Goal: Information Seeking & Learning: Learn about a topic

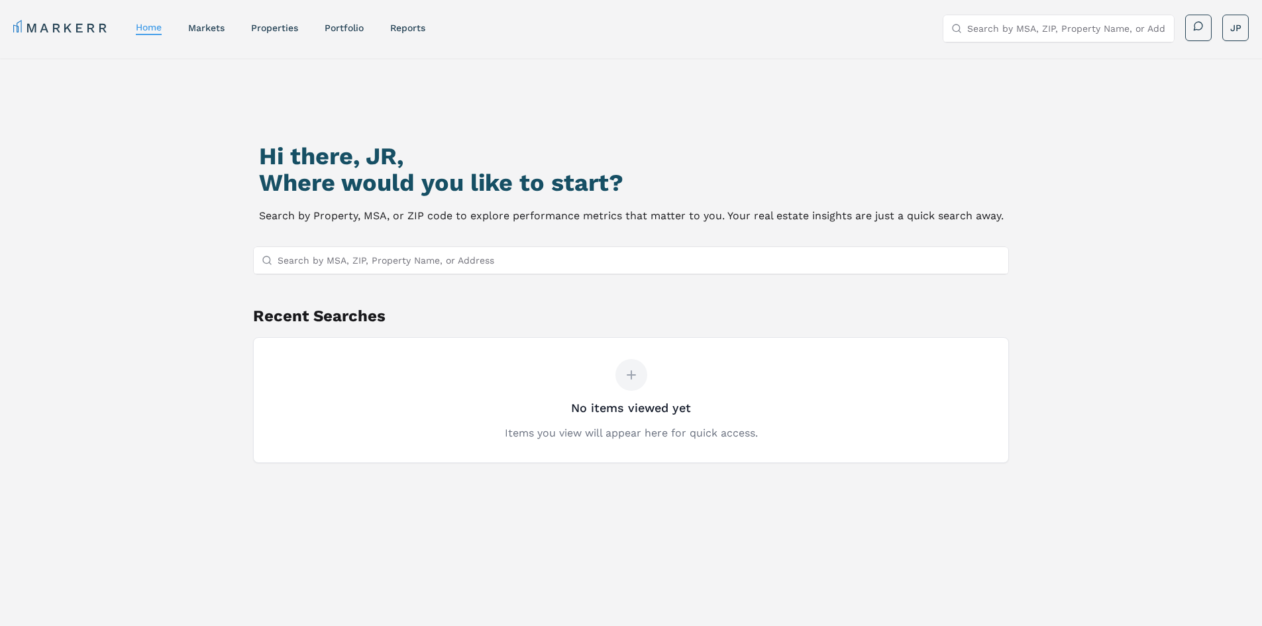
click at [531, 260] on input "Search by MSA, ZIP, Property Name, or Address" at bounding box center [639, 260] width 723 height 26
paste input "85050"
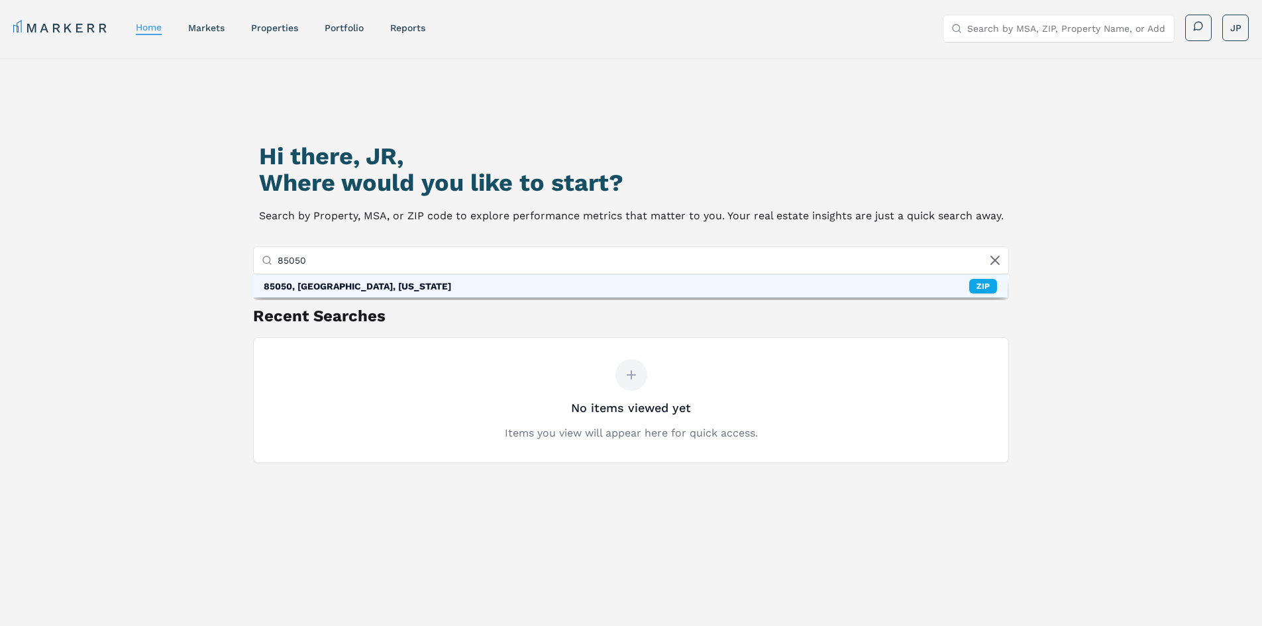
type input "85050"
click at [354, 284] on div "85050, Phoenix, Arizona" at bounding box center [357, 286] width 187 height 13
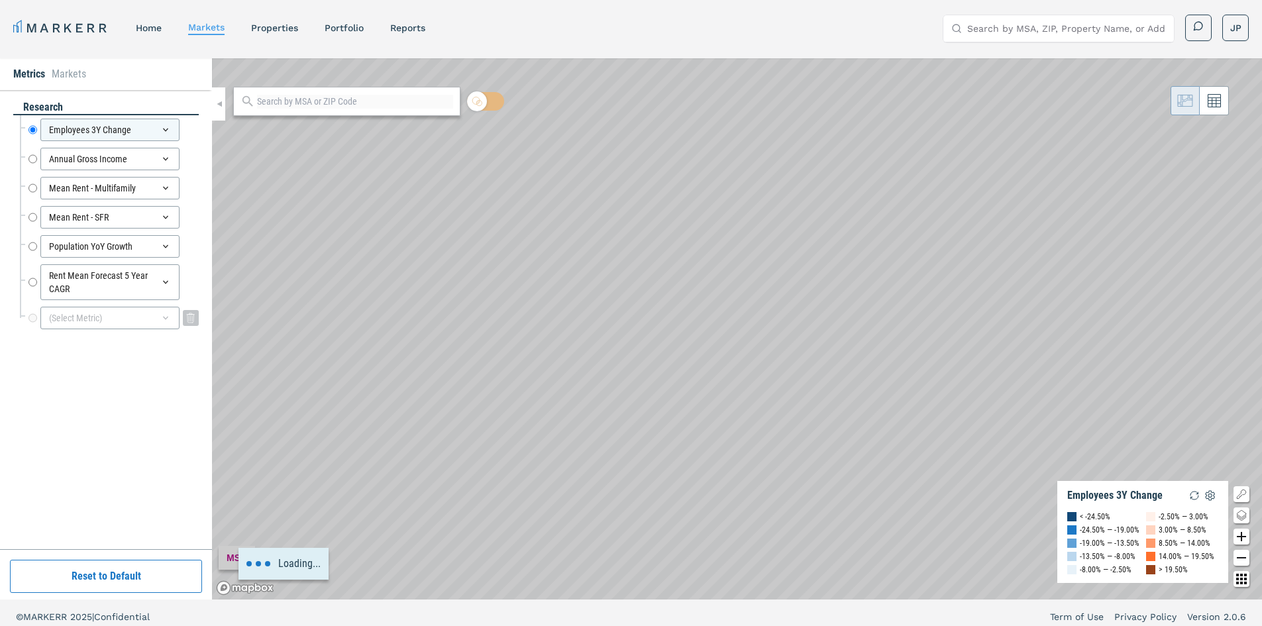
click at [86, 321] on div "(Select Metric)" at bounding box center [109, 318] width 139 height 23
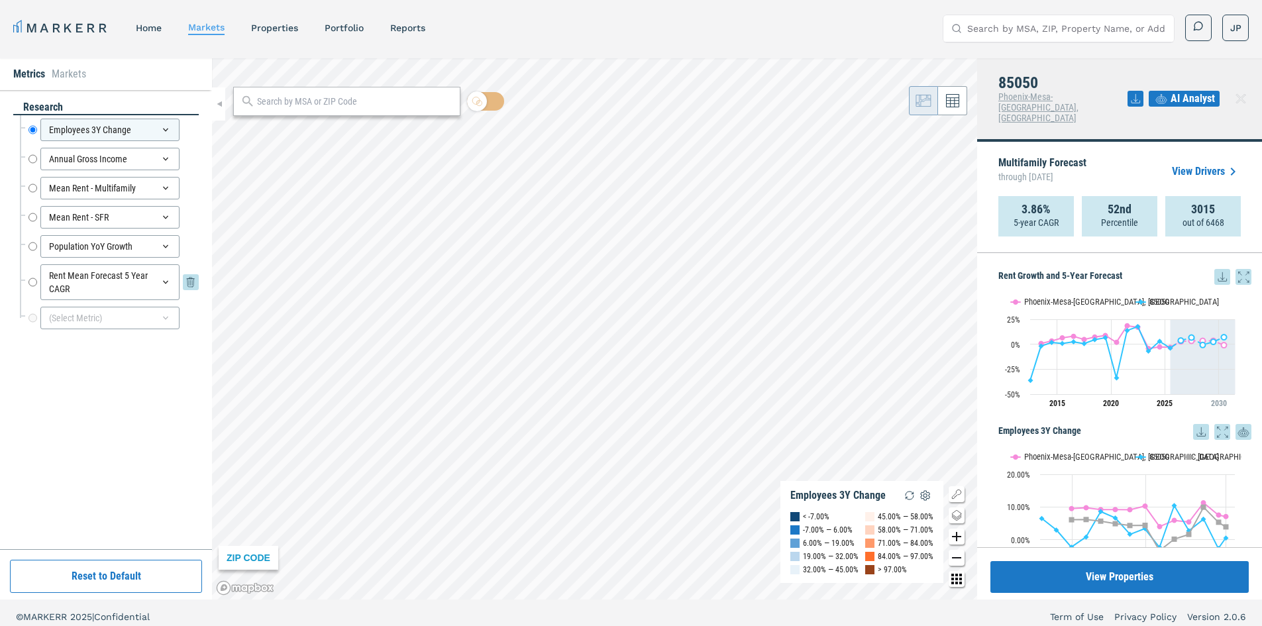
click at [32, 285] on input "Rent Mean Forecast 5 Year CAGR" at bounding box center [32, 282] width 9 height 36
radio input "false"
radio input "true"
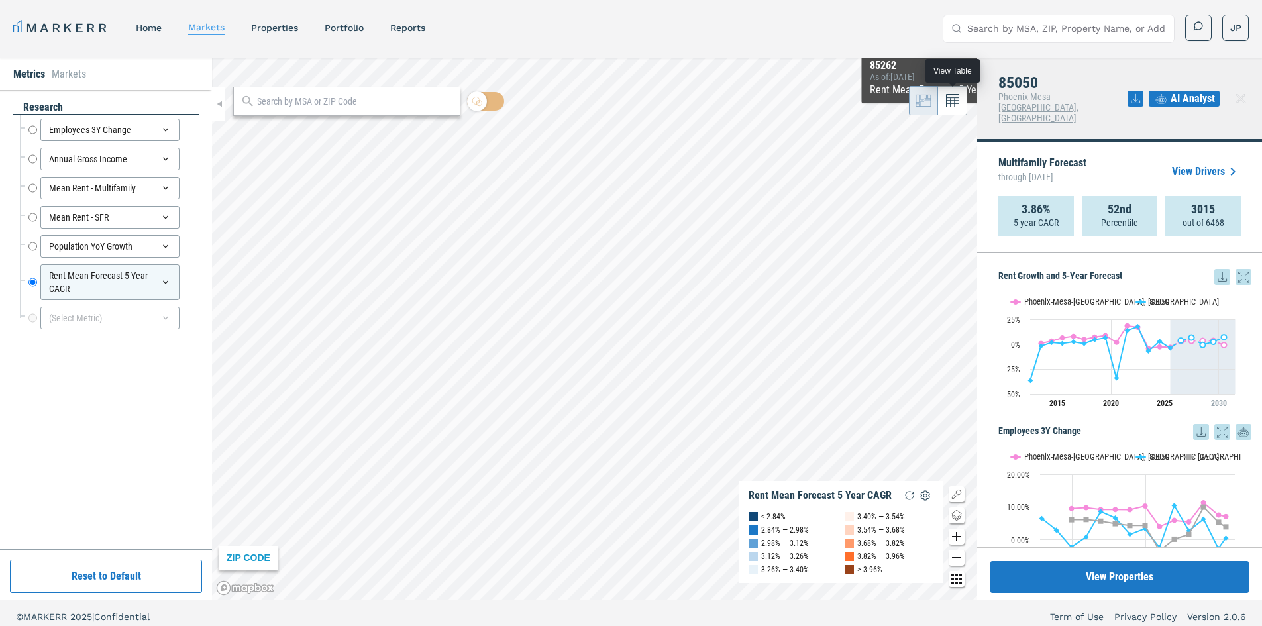
click at [957, 105] on icon at bounding box center [952, 100] width 13 height 13
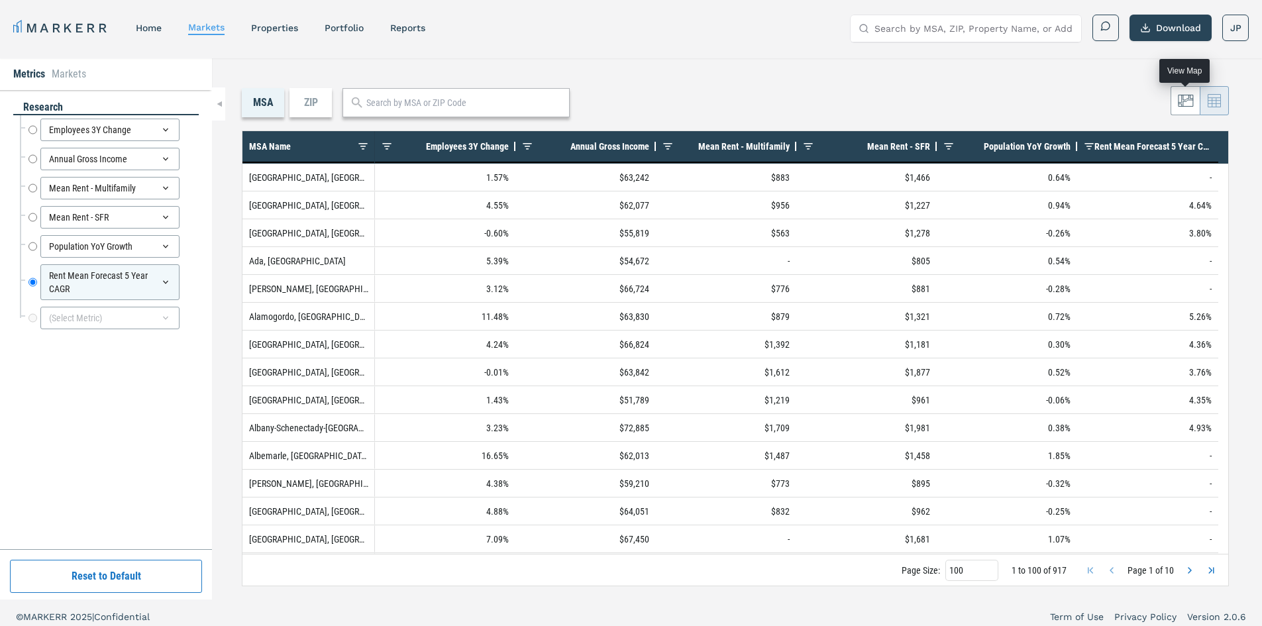
click at [1185, 102] on icon at bounding box center [1186, 101] width 16 height 16
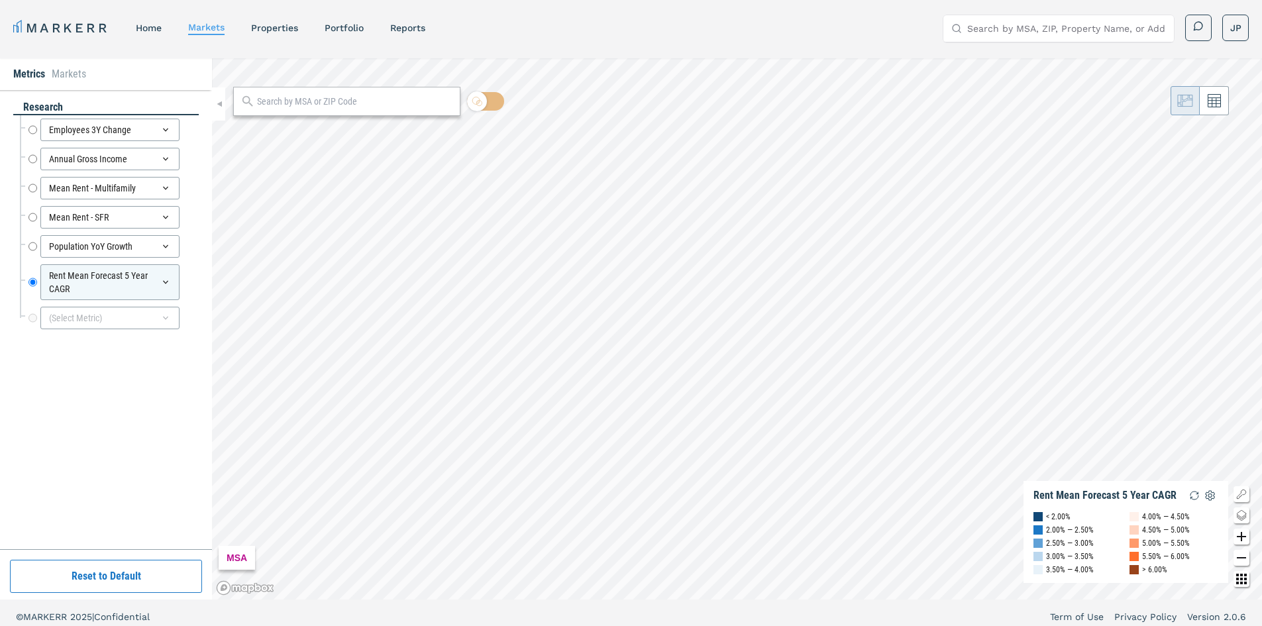
click at [308, 103] on input "text" at bounding box center [355, 102] width 196 height 14
paste input "85050"
drag, startPoint x: 308, startPoint y: 103, endPoint x: 307, endPoint y: 111, distance: 8.0
click at [307, 111] on div "85050" at bounding box center [346, 101] width 227 height 29
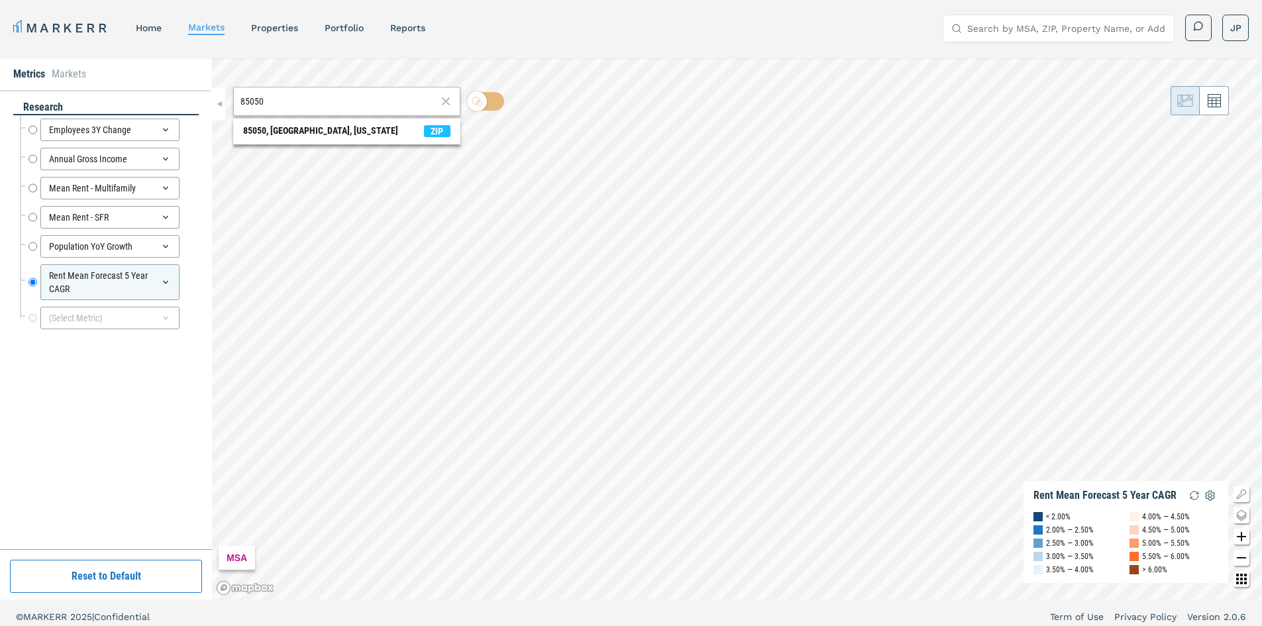
click at [293, 107] on input "85050" at bounding box center [338, 102] width 196 height 14
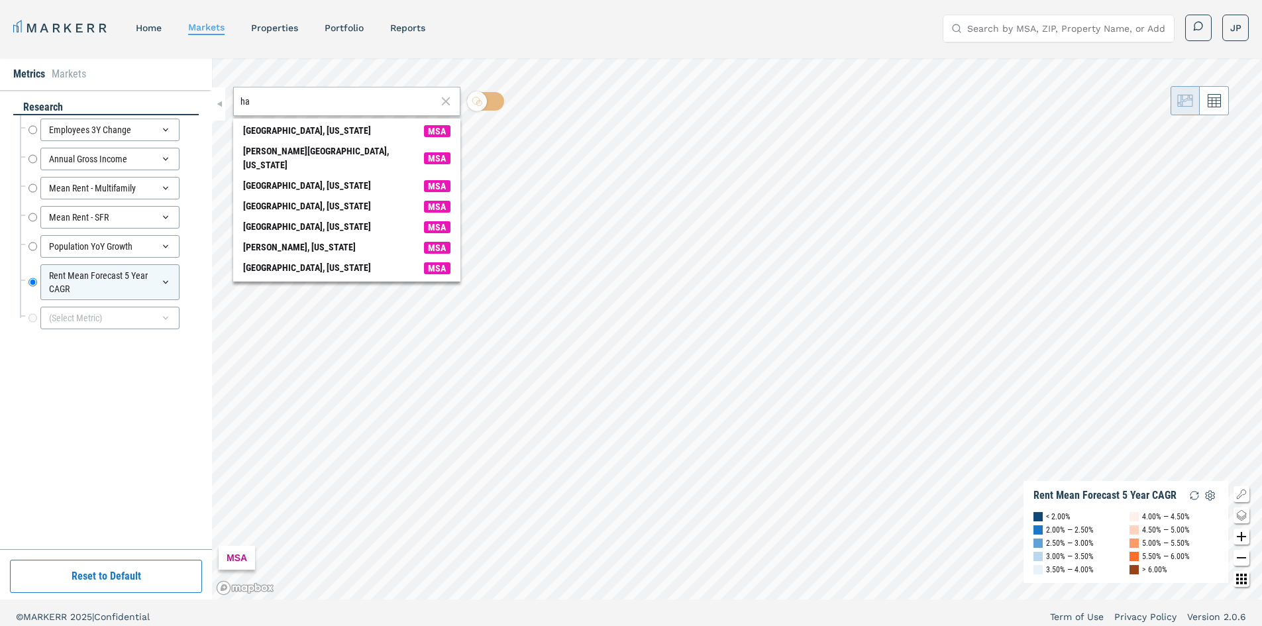
type input "h"
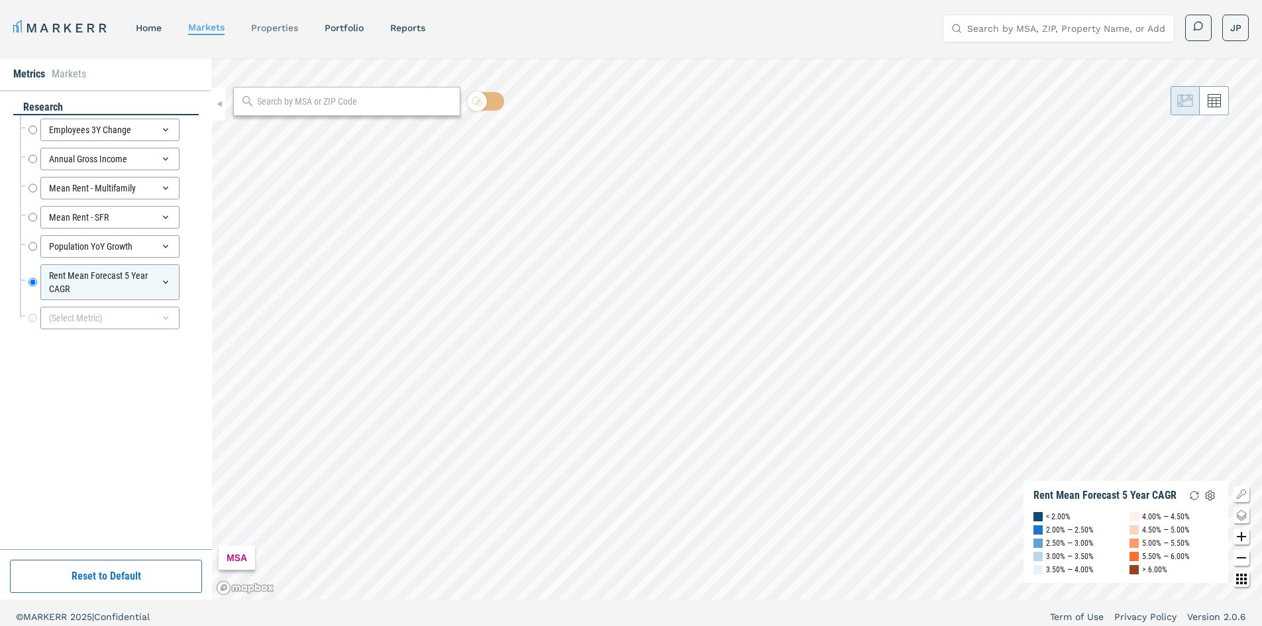
click at [287, 28] on link "properties" at bounding box center [274, 28] width 47 height 11
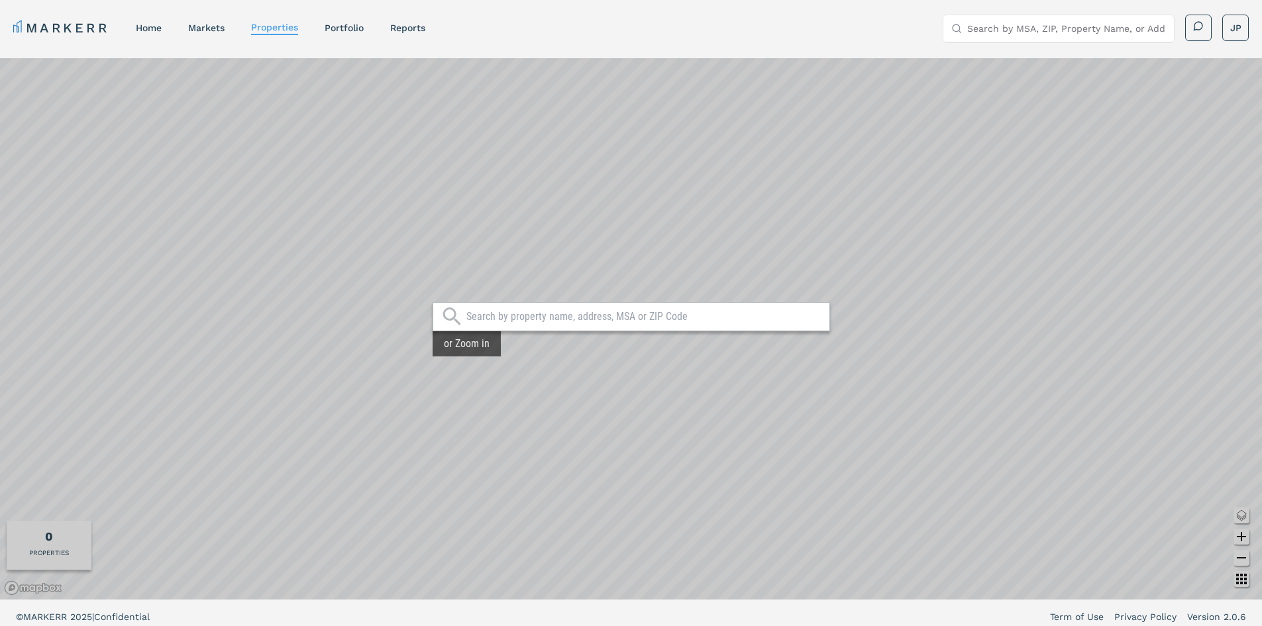
click at [529, 309] on div at bounding box center [631, 316] width 397 height 29
click at [527, 316] on input "text" at bounding box center [644, 316] width 356 height 13
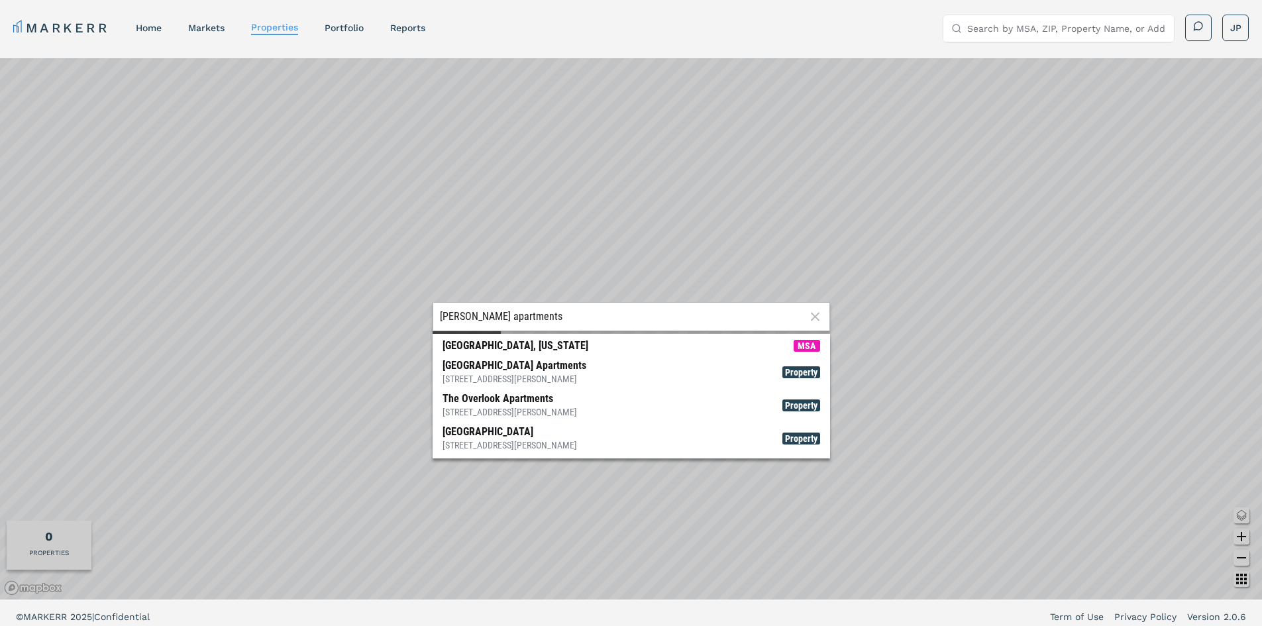
type input "harwood apartments"
click at [209, 35] on nav "MARKERR home markets properties Portfolio reports" at bounding box center [219, 28] width 412 height 19
click at [208, 29] on link "markets" at bounding box center [206, 28] width 36 height 11
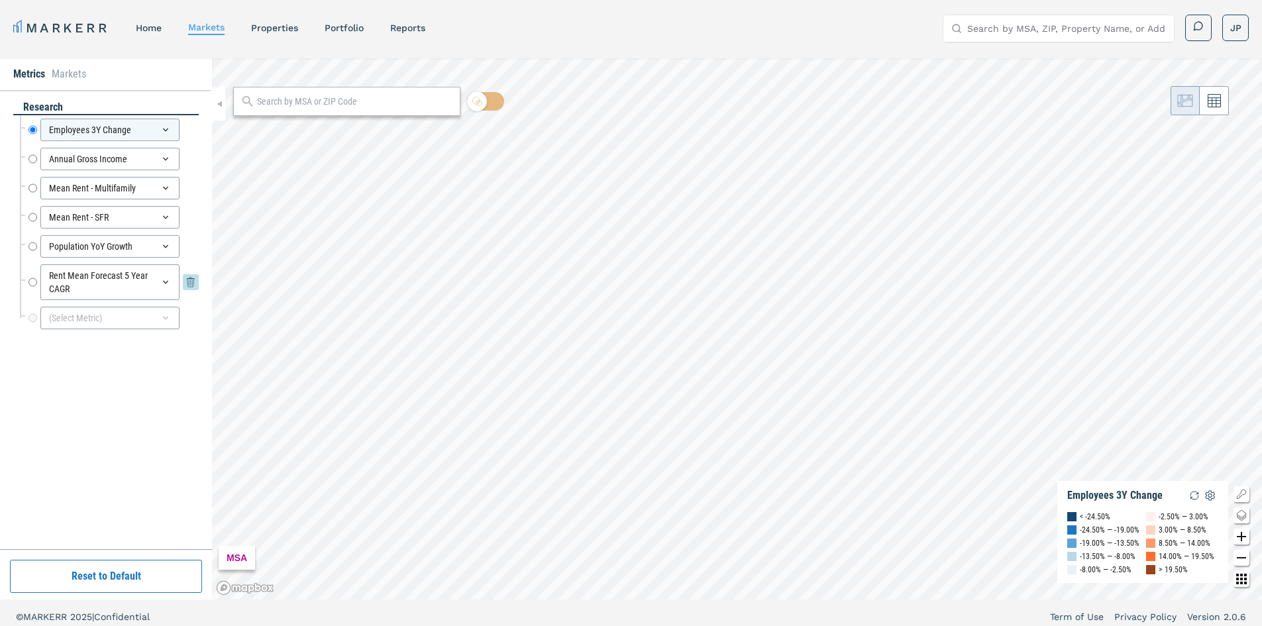
click at [34, 286] on input "Rent Mean Forecast 5 Year CAGR" at bounding box center [32, 282] width 9 height 36
radio input "false"
radio input "true"
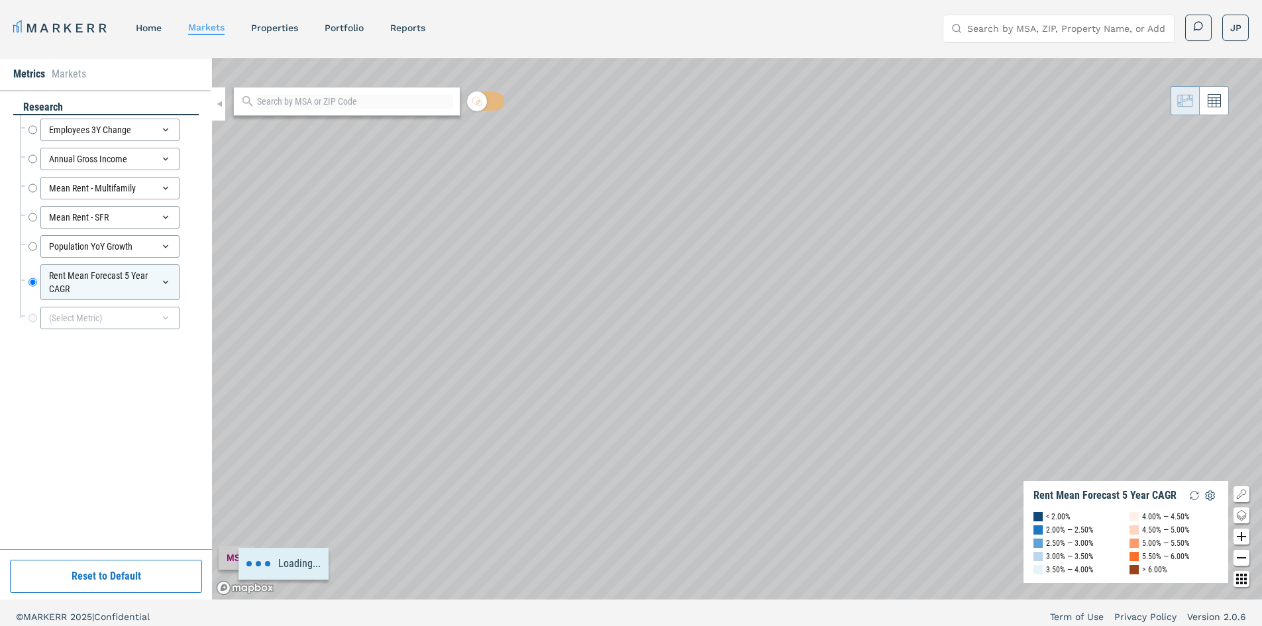
click at [299, 99] on input "text" at bounding box center [355, 102] width 196 height 14
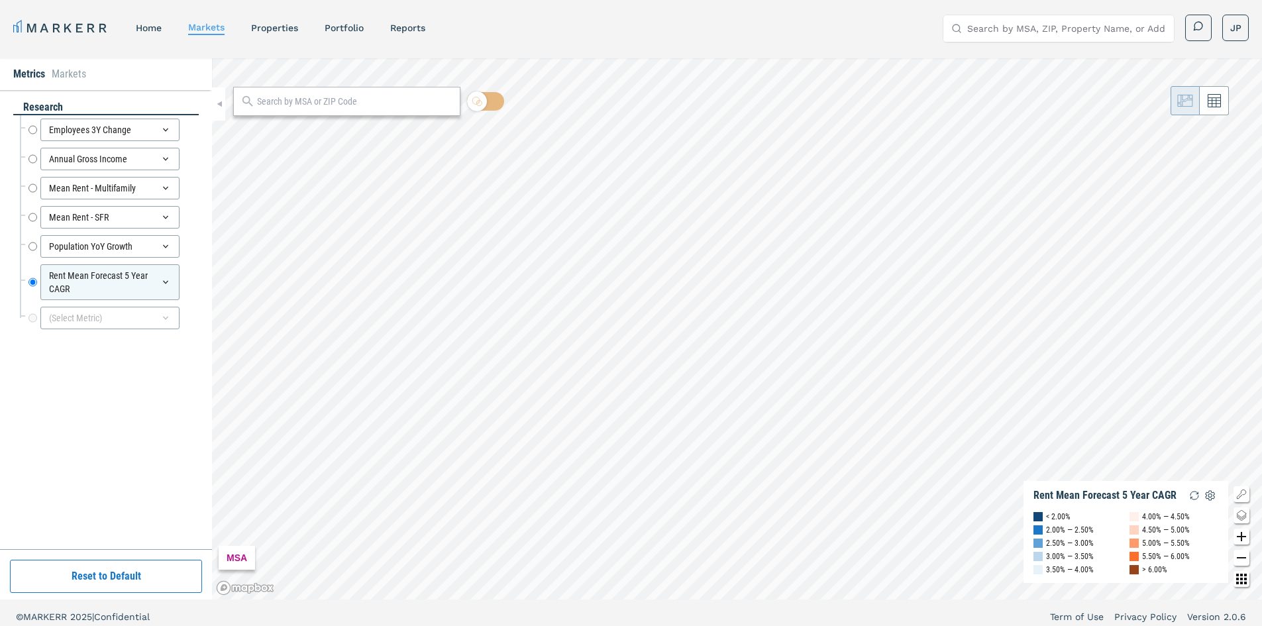
click at [299, 99] on input "text" at bounding box center [355, 102] width 196 height 14
paste input "85050"
type input "85050"
click at [411, 134] on span "85050, Phoenix, Arizona ZIP" at bounding box center [346, 131] width 227 height 21
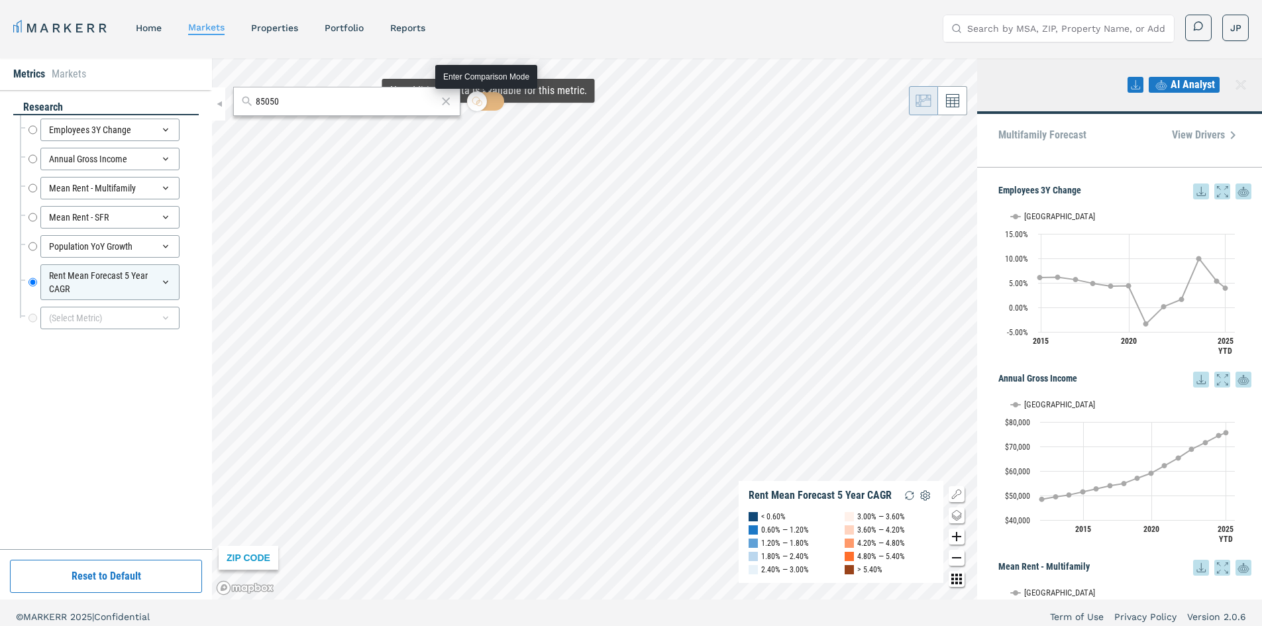
click at [482, 98] on icon at bounding box center [477, 101] width 11 height 11
click at [484, 98] on input "checkbox" at bounding box center [485, 101] width 37 height 19
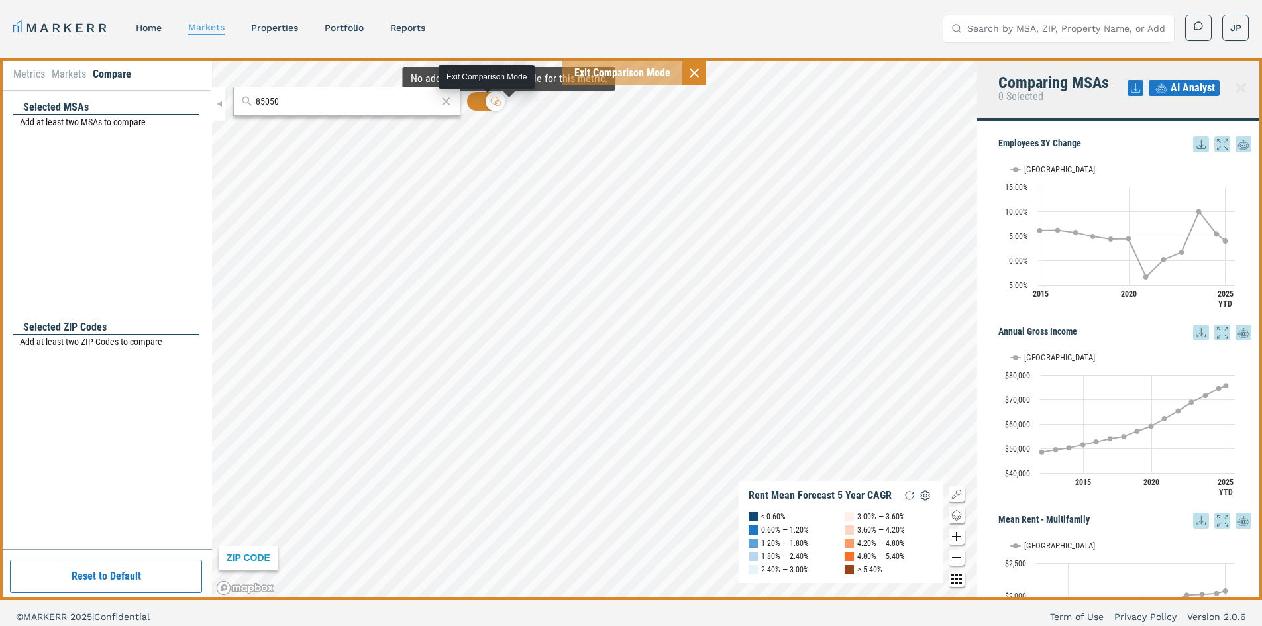
click at [498, 103] on icon at bounding box center [494, 100] width 7 height 7
click at [499, 103] on input "checkbox" at bounding box center [485, 101] width 37 height 19
checkbox input "false"
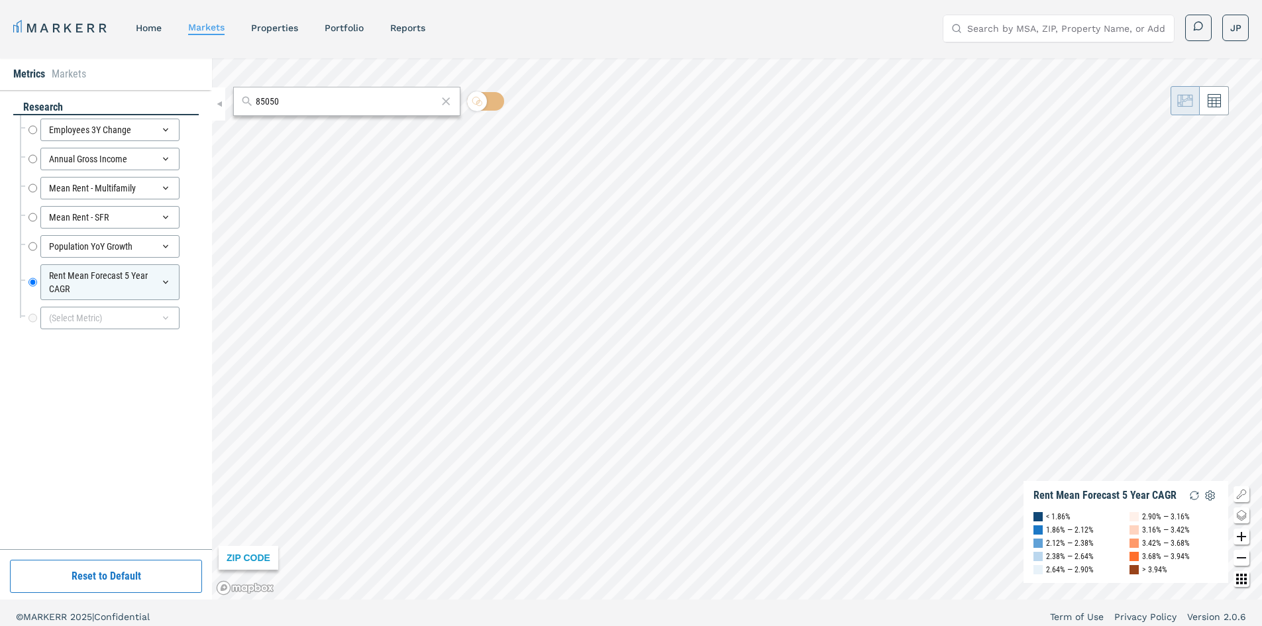
click at [1242, 513] on icon "Change style map button" at bounding box center [1241, 515] width 16 height 16
click at [1195, 503] on img at bounding box center [1190, 501] width 25 height 25
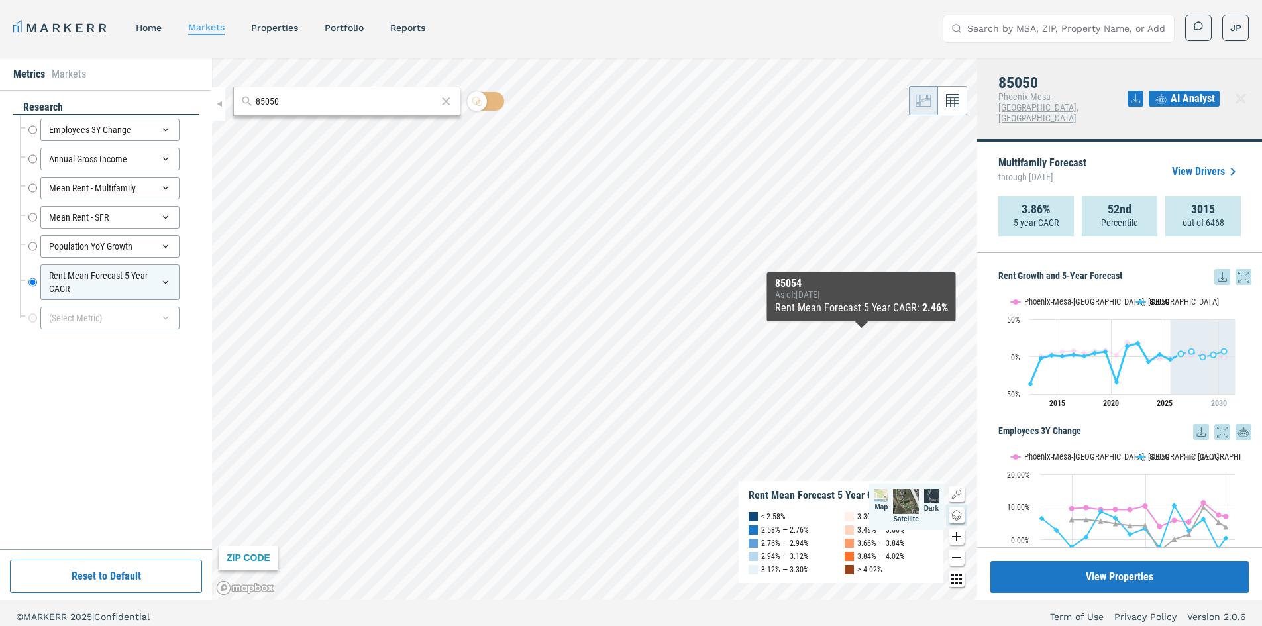
click at [1141, 297] on button "Show 85050" at bounding box center [1153, 302] width 34 height 10
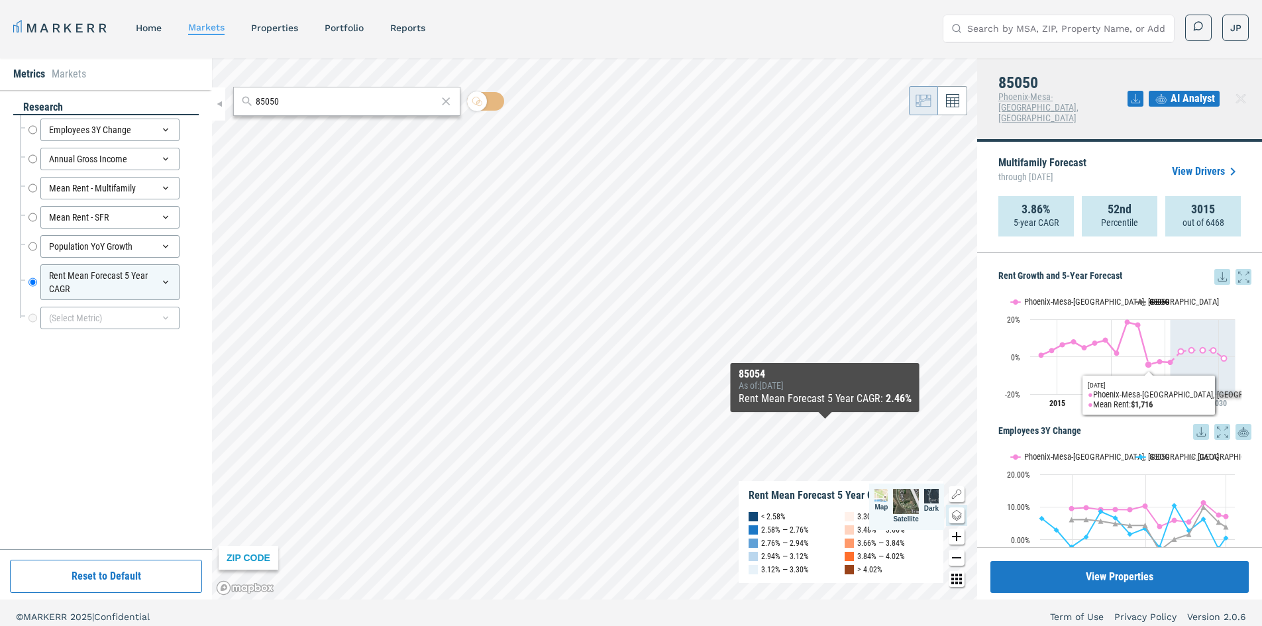
click at [1159, 297] on button "Show 85050" at bounding box center [1153, 302] width 34 height 10
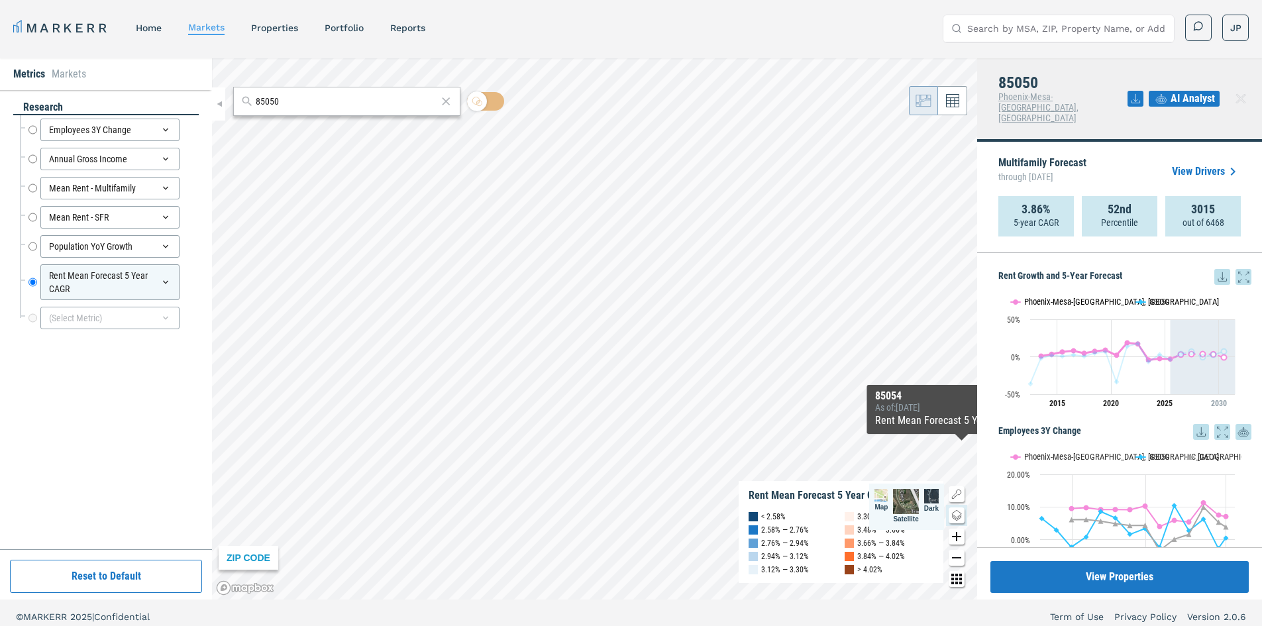
click at [1031, 297] on button "Show Phoenix-Mesa-Scottsdale, AZ" at bounding box center [1066, 302] width 111 height 10
click at [1099, 297] on button "Show Phoenix-Mesa-Scottsdale, AZ" at bounding box center [1066, 302] width 111 height 10
